Goal: Find specific page/section: Find specific page/section

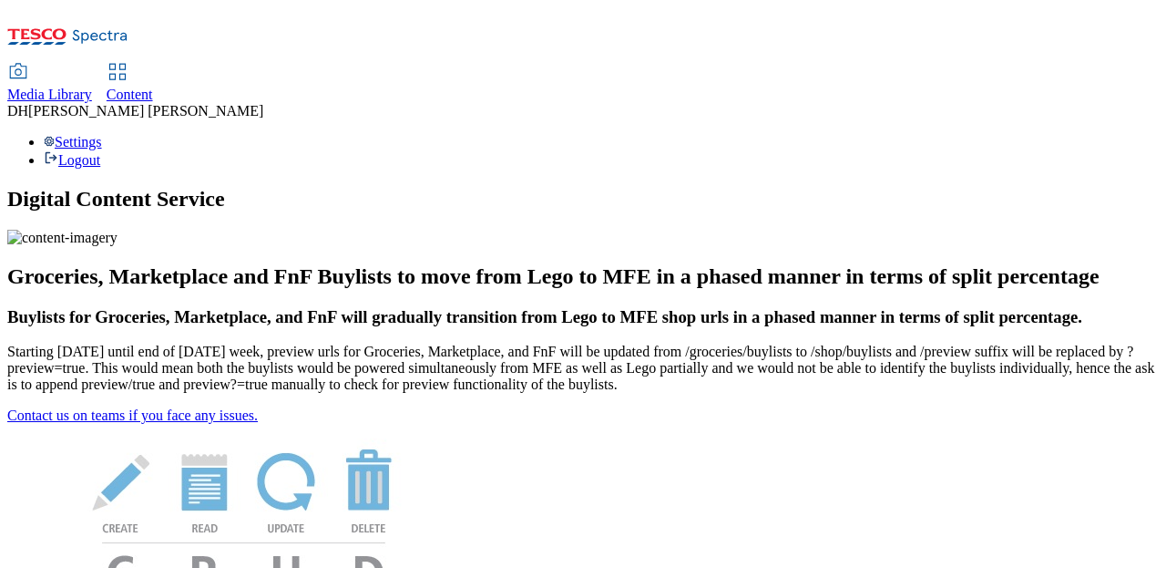
click at [153, 87] on span "Content" at bounding box center [130, 94] width 46 height 15
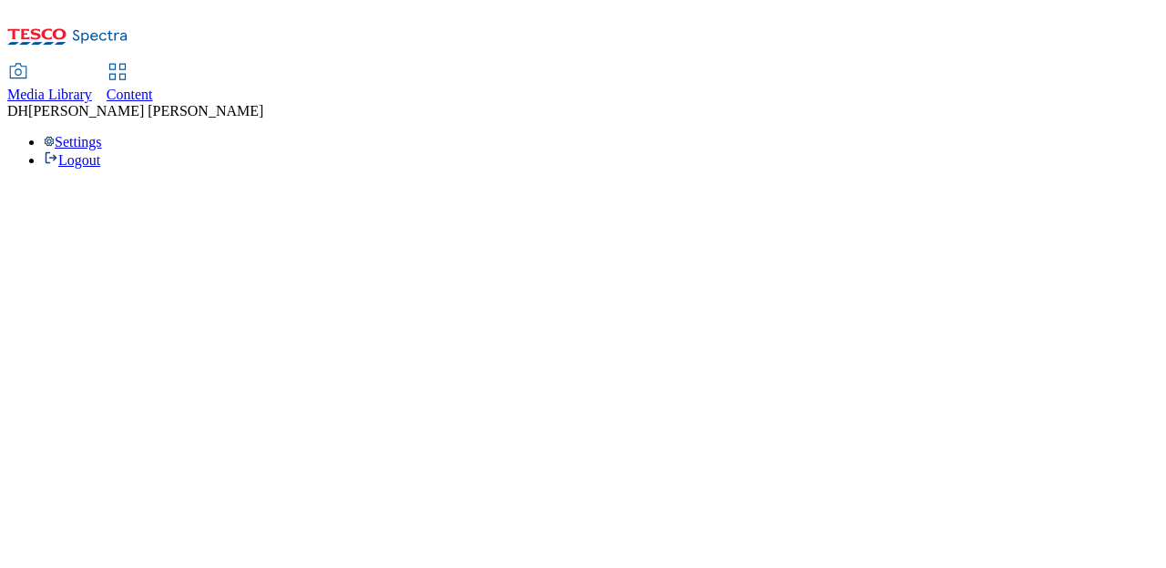
select select "group-comms"
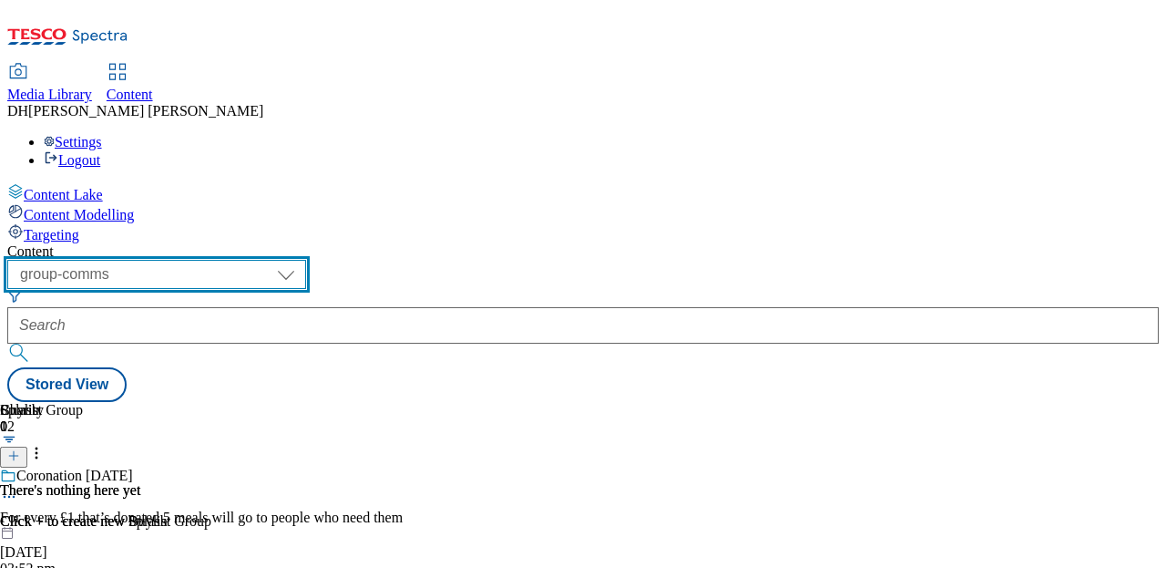
click at [283, 260] on select "dotcom-cz dotcom-hu dotcom-sk fnf-uk ghs-roi ghs-uk group-comms ighs-cz ighs-hu…" at bounding box center [156, 274] width 299 height 29
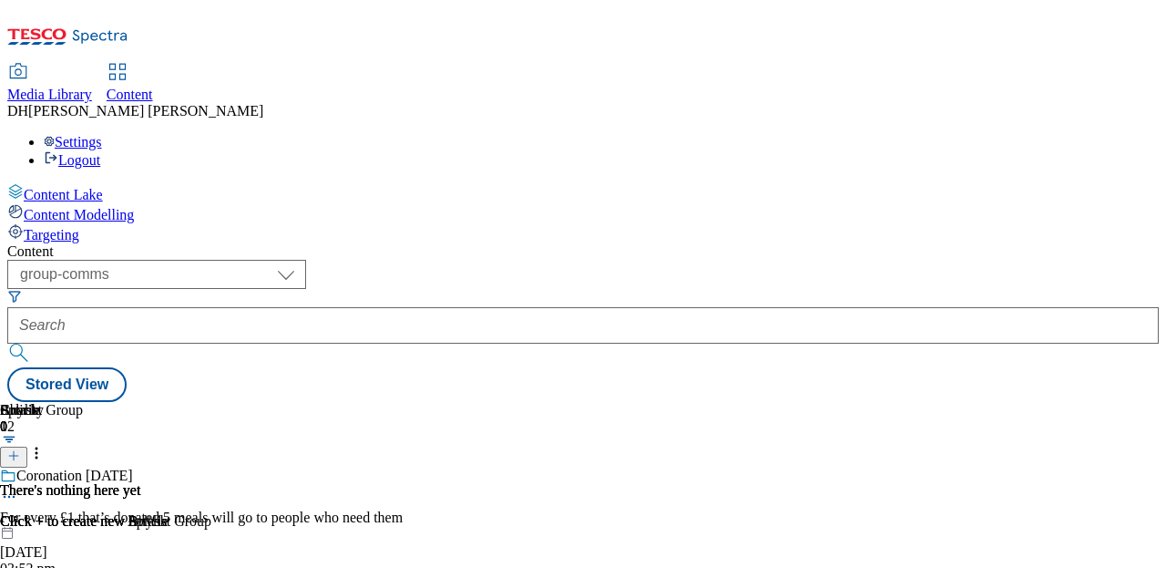
click at [92, 87] on span "Media Library" at bounding box center [49, 94] width 85 height 15
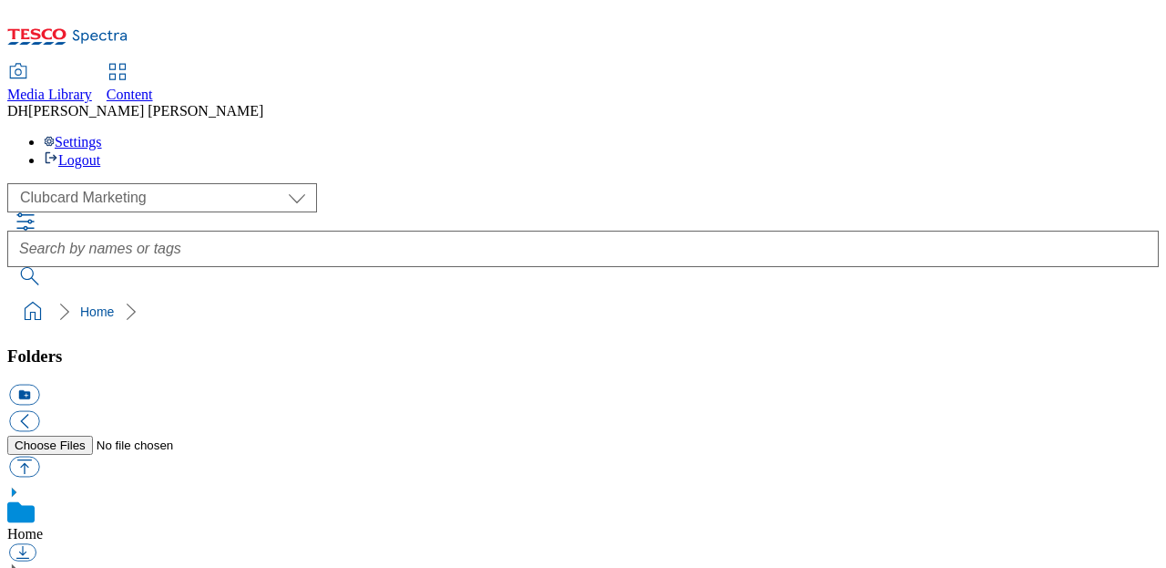
scroll to position [159, 0]
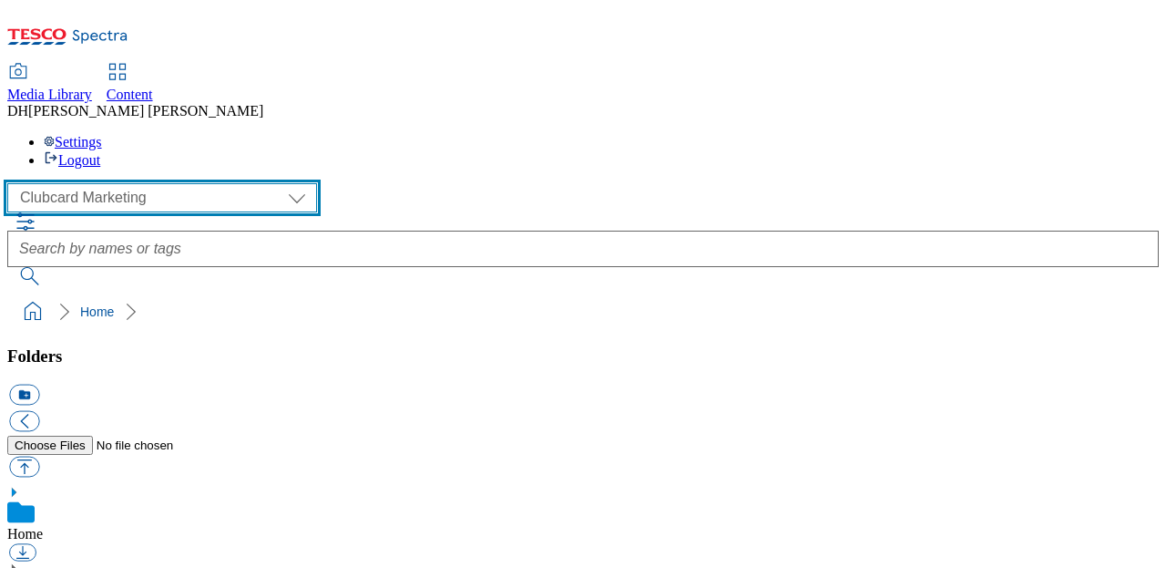
click at [142, 183] on select "Clubcard Marketing Demo Dotcom UK Emails GHS Marketing UK GHS Product UK GHS RO…" at bounding box center [162, 197] width 310 height 29
select select "flare-ghs-mktg"
click at [13, 183] on select "Clubcard Marketing Demo Dotcom UK Emails GHS Marketing UK GHS Product UK GHS RO…" at bounding box center [162, 197] width 310 height 29
